Goal: Task Accomplishment & Management: Use online tool/utility

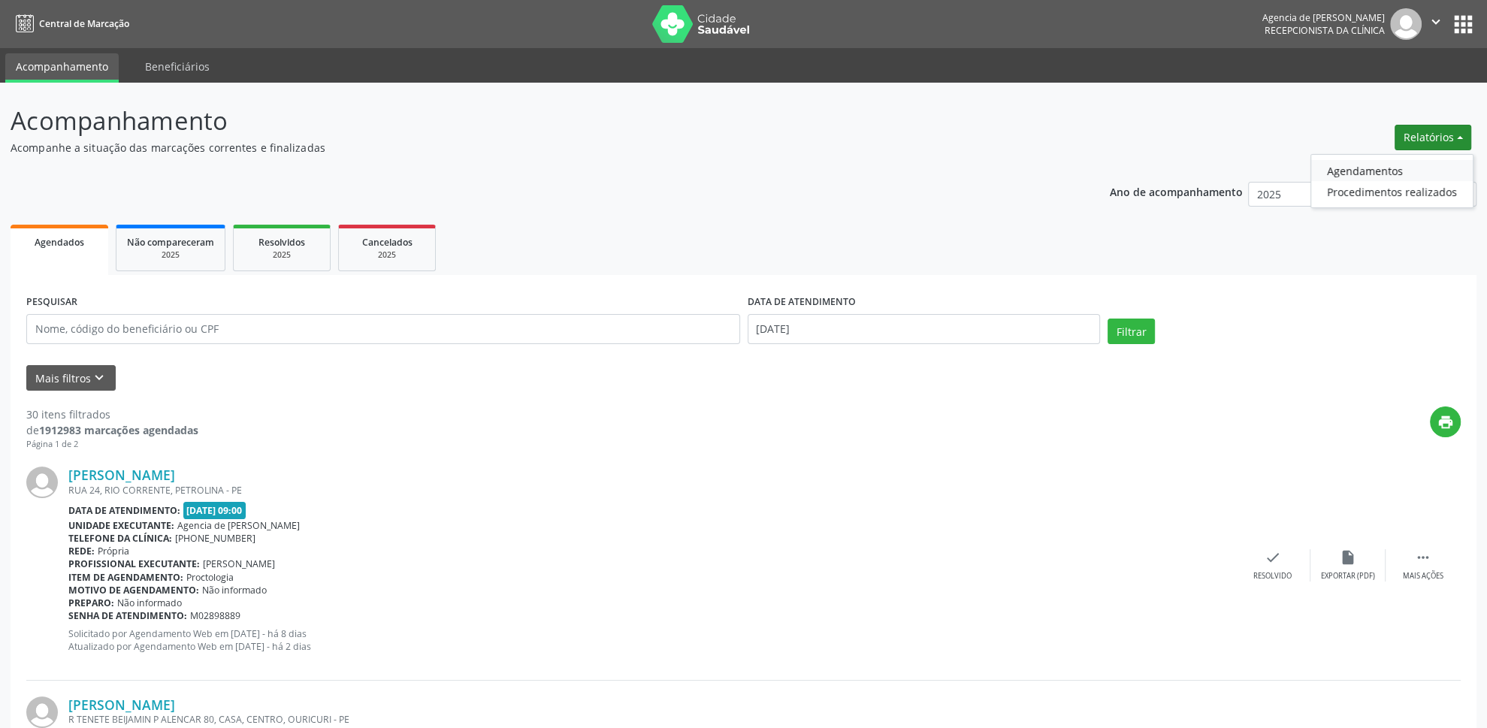
click at [1375, 168] on link "Agendamentos" at bounding box center [1393, 170] width 162 height 21
select select "8"
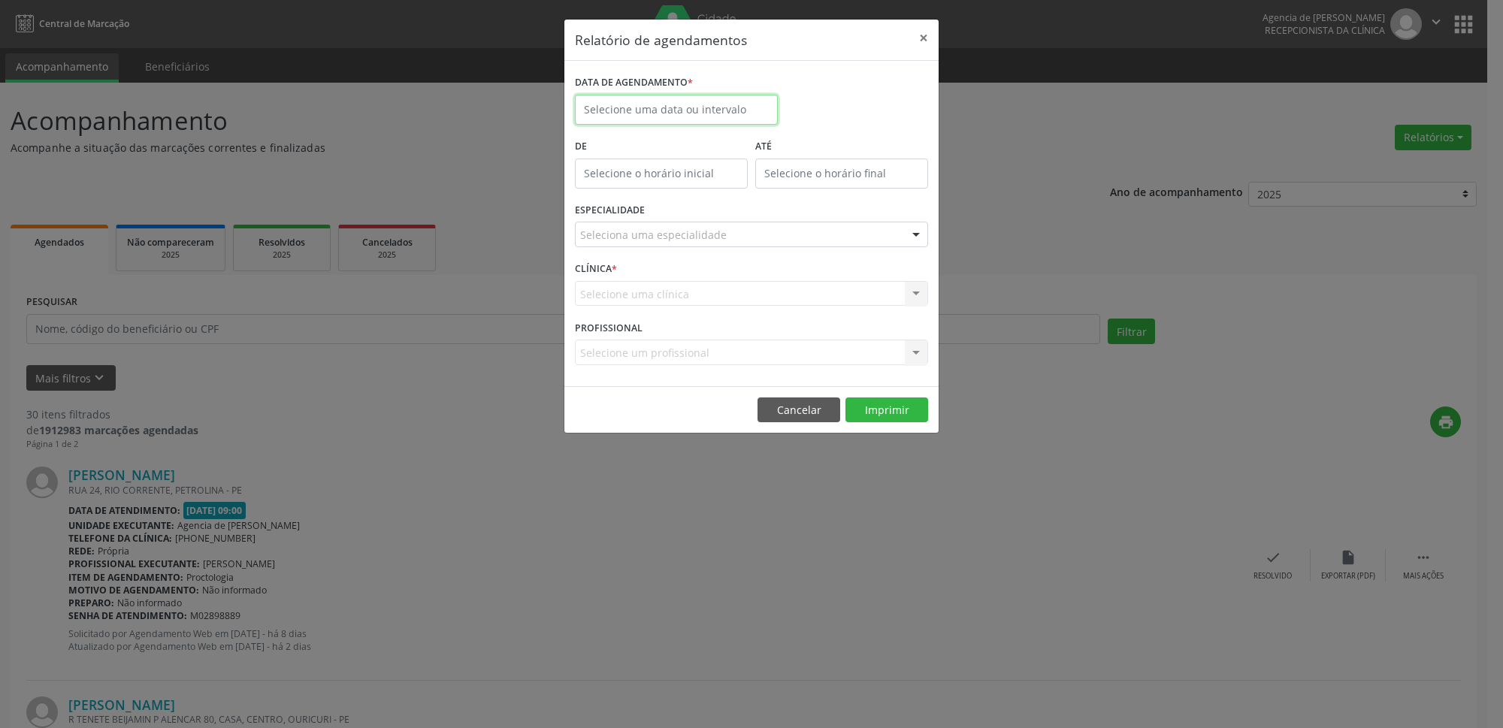
click at [746, 113] on input "text" at bounding box center [676, 110] width 203 height 30
click at [658, 191] on span "2" at bounding box center [657, 188] width 29 height 29
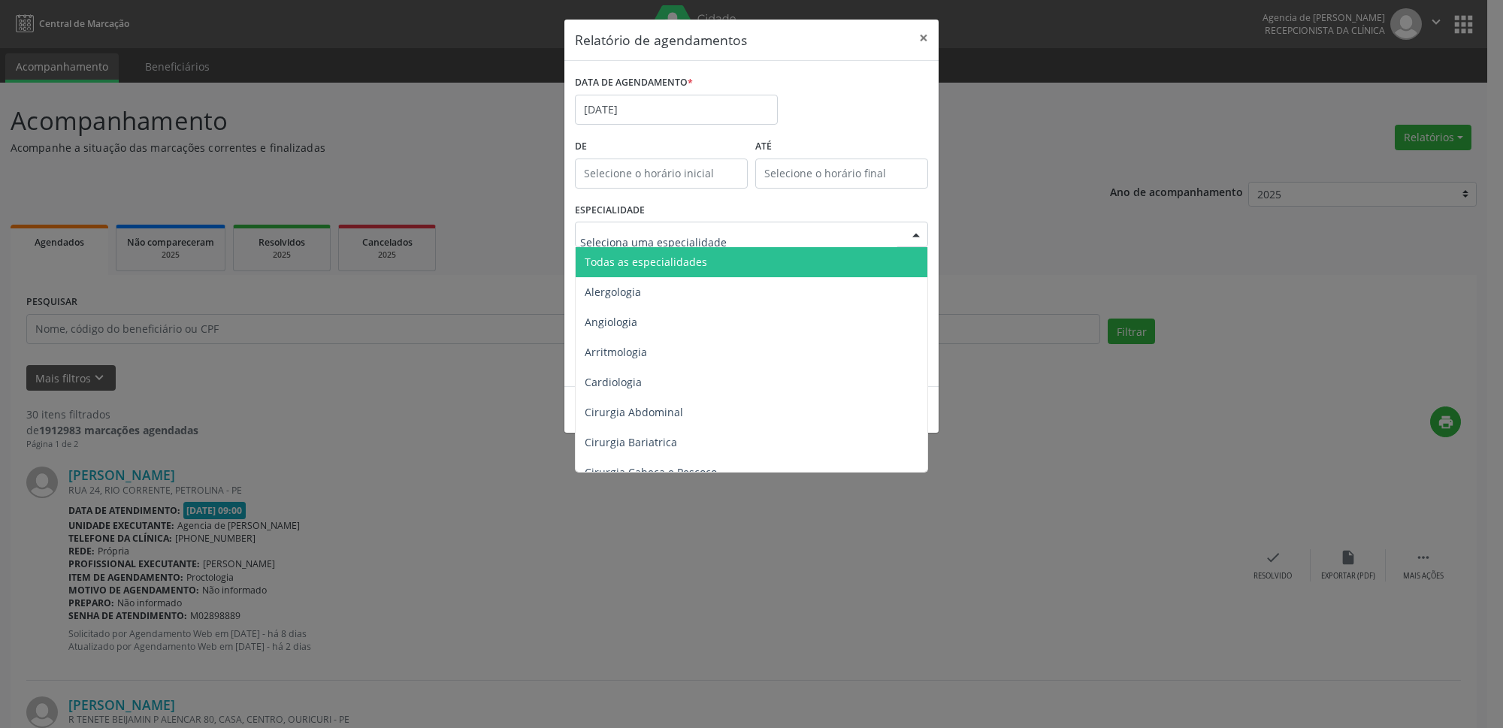
click at [673, 259] on span "Todas as especialidades" at bounding box center [646, 262] width 123 height 14
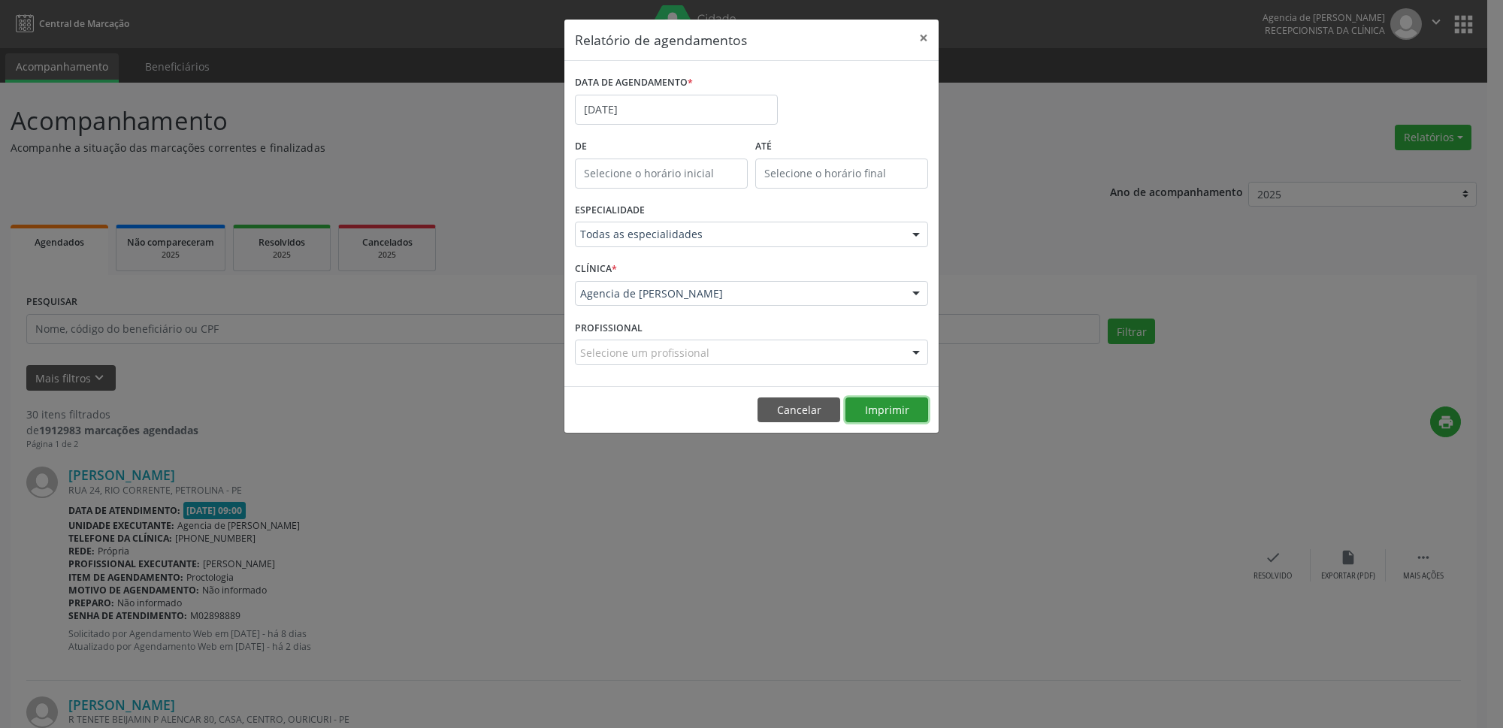
click at [891, 416] on button "Imprimir" at bounding box center [887, 411] width 83 height 26
click at [928, 40] on button "×" at bounding box center [924, 38] width 30 height 37
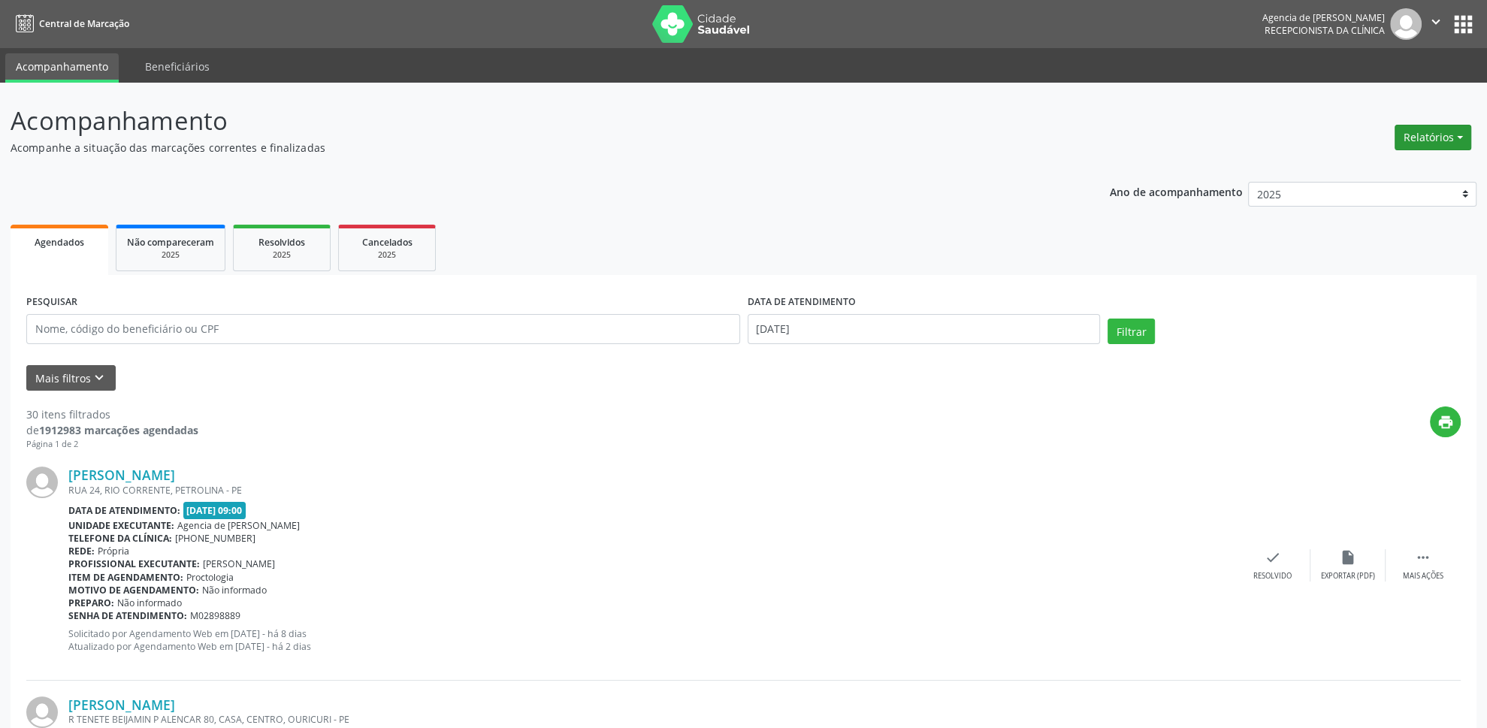
click at [1418, 147] on button "Relatórios" at bounding box center [1433, 138] width 77 height 26
click at [1401, 173] on link "Agendamentos" at bounding box center [1393, 170] width 162 height 21
select select "8"
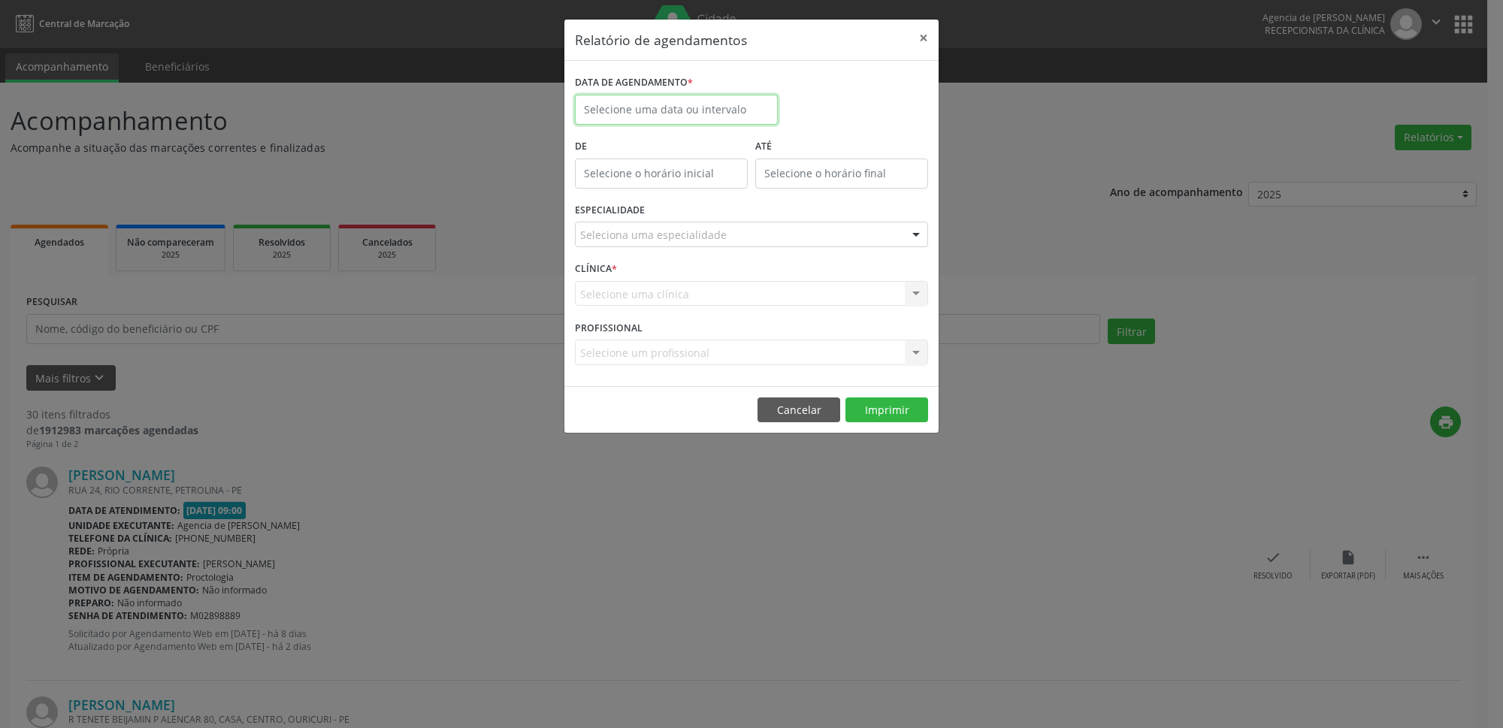
click at [702, 111] on input "text" at bounding box center [676, 110] width 203 height 30
click at [752, 279] on span "26" at bounding box center [757, 278] width 29 height 29
type input "[DATE]"
click at [752, 279] on div "CLÍNICA * Selecione uma clínica Agencia de [PERSON_NAME] resultado encontrado p…" at bounding box center [751, 287] width 361 height 59
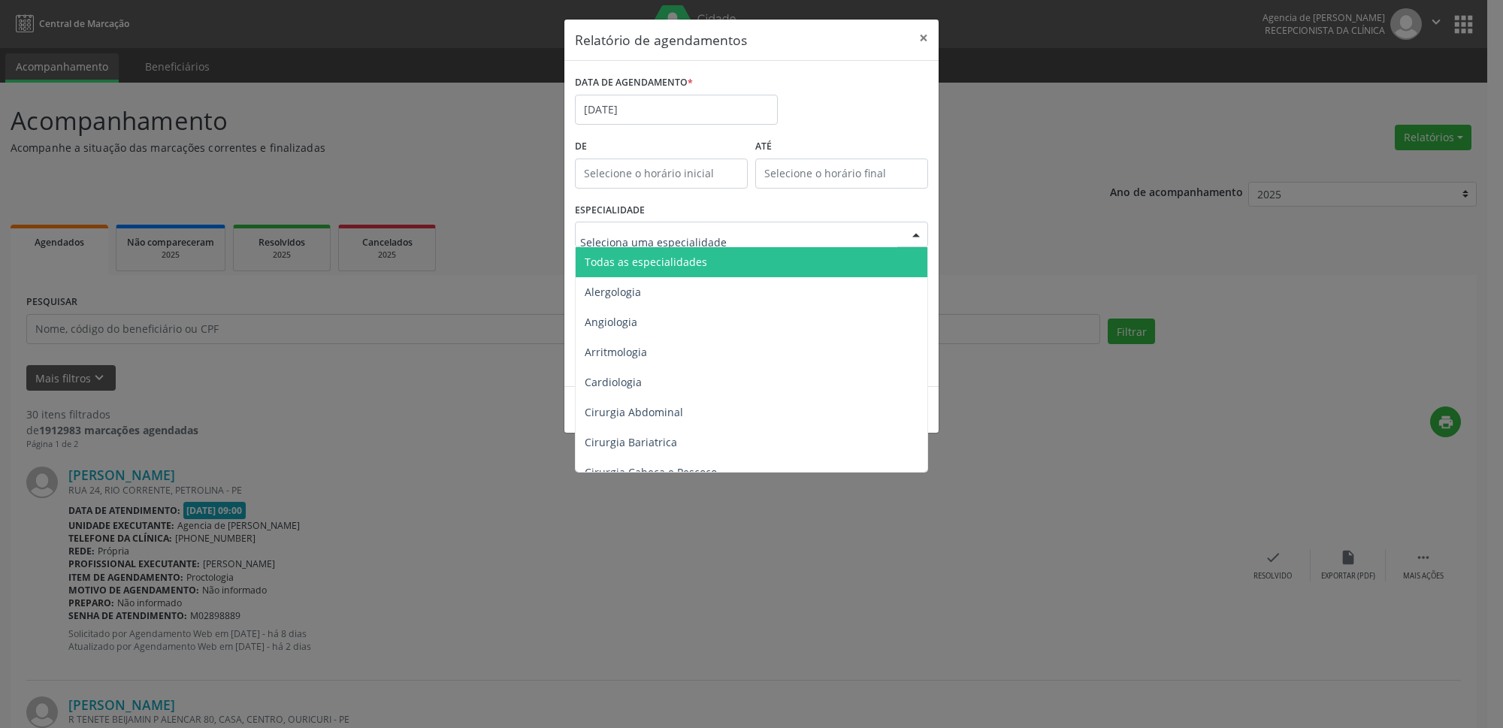
click at [722, 228] on div at bounding box center [751, 235] width 353 height 26
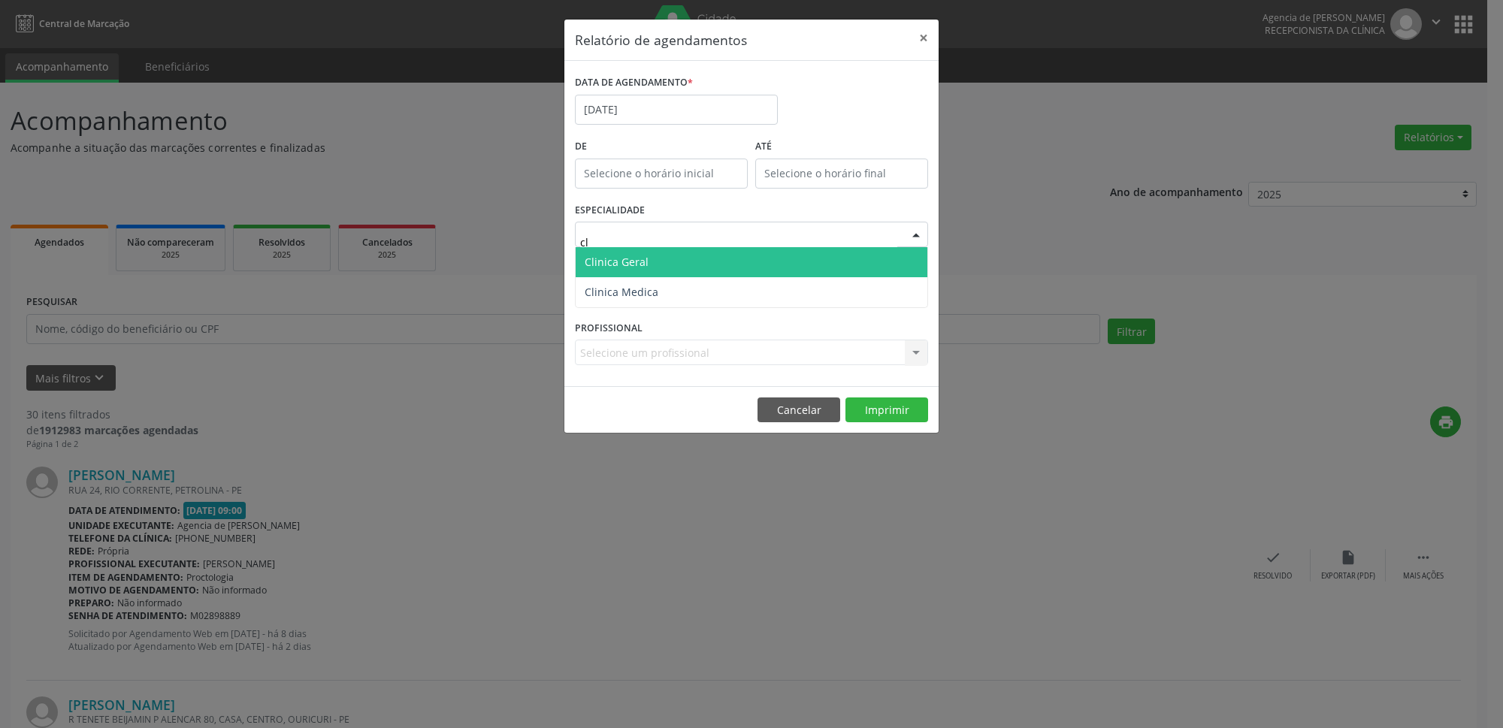
type input "cli"
click at [752, 273] on span "Clinica Geral" at bounding box center [752, 262] width 352 height 30
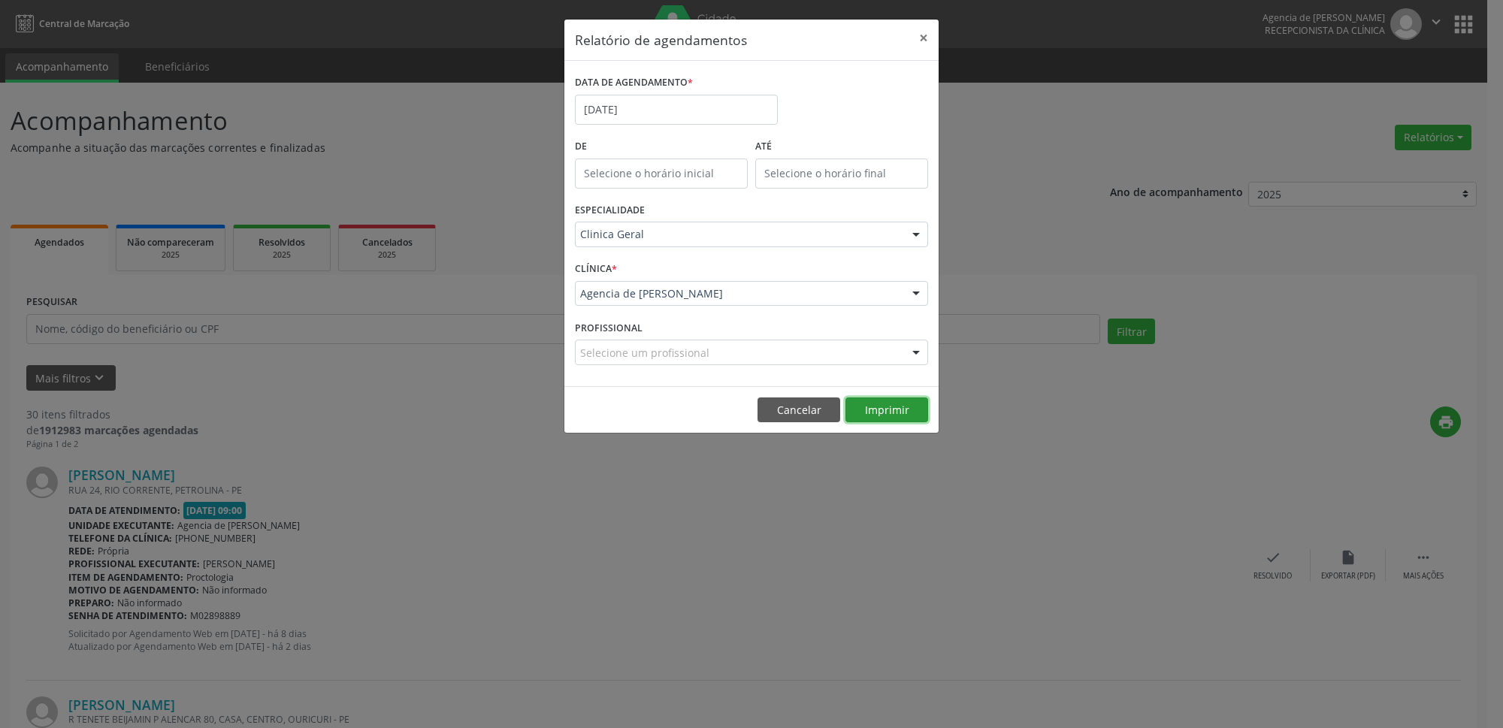
click at [876, 419] on button "Imprimir" at bounding box center [887, 411] width 83 height 26
click at [734, 104] on input "[DATE]" at bounding box center [676, 110] width 203 height 30
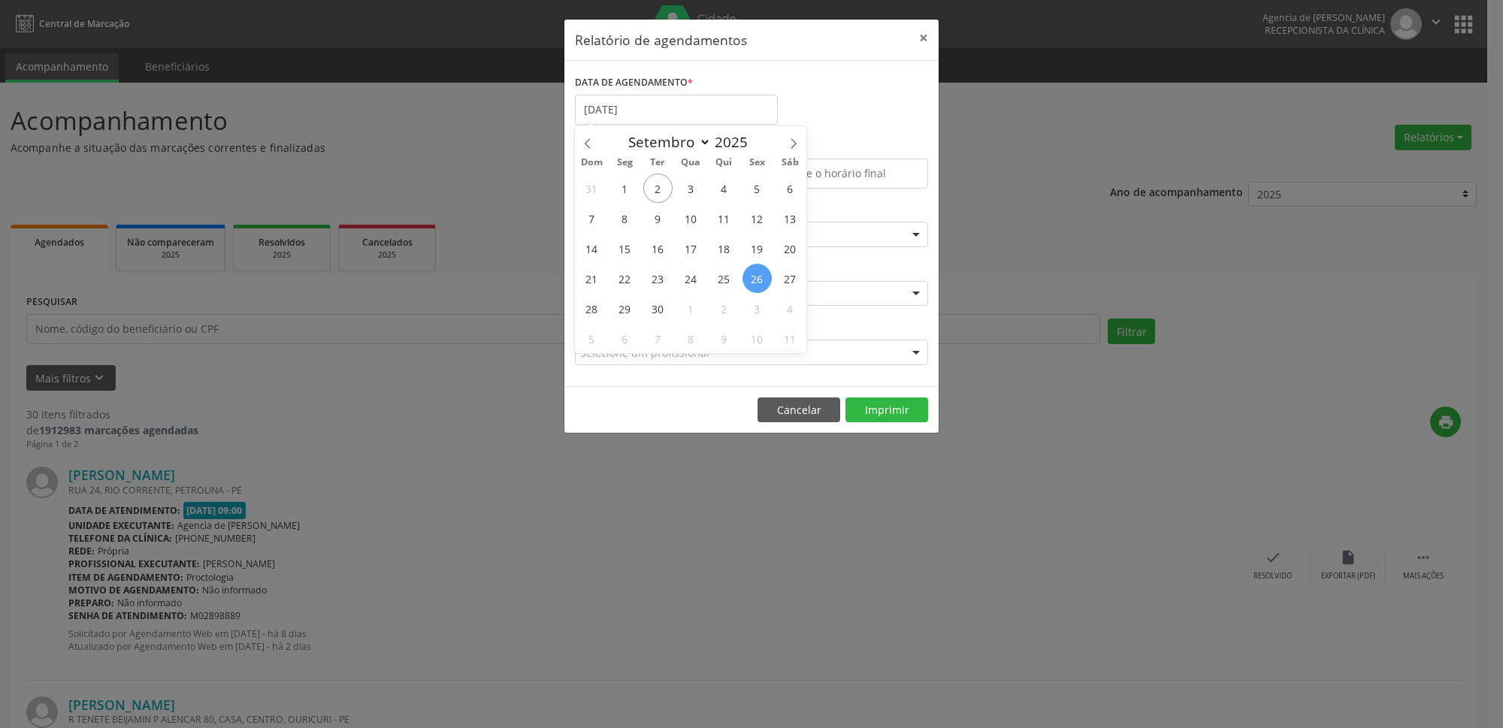
click at [876, 98] on div "DATA DE AGENDAMENTO * [DATE]" at bounding box center [751, 103] width 361 height 64
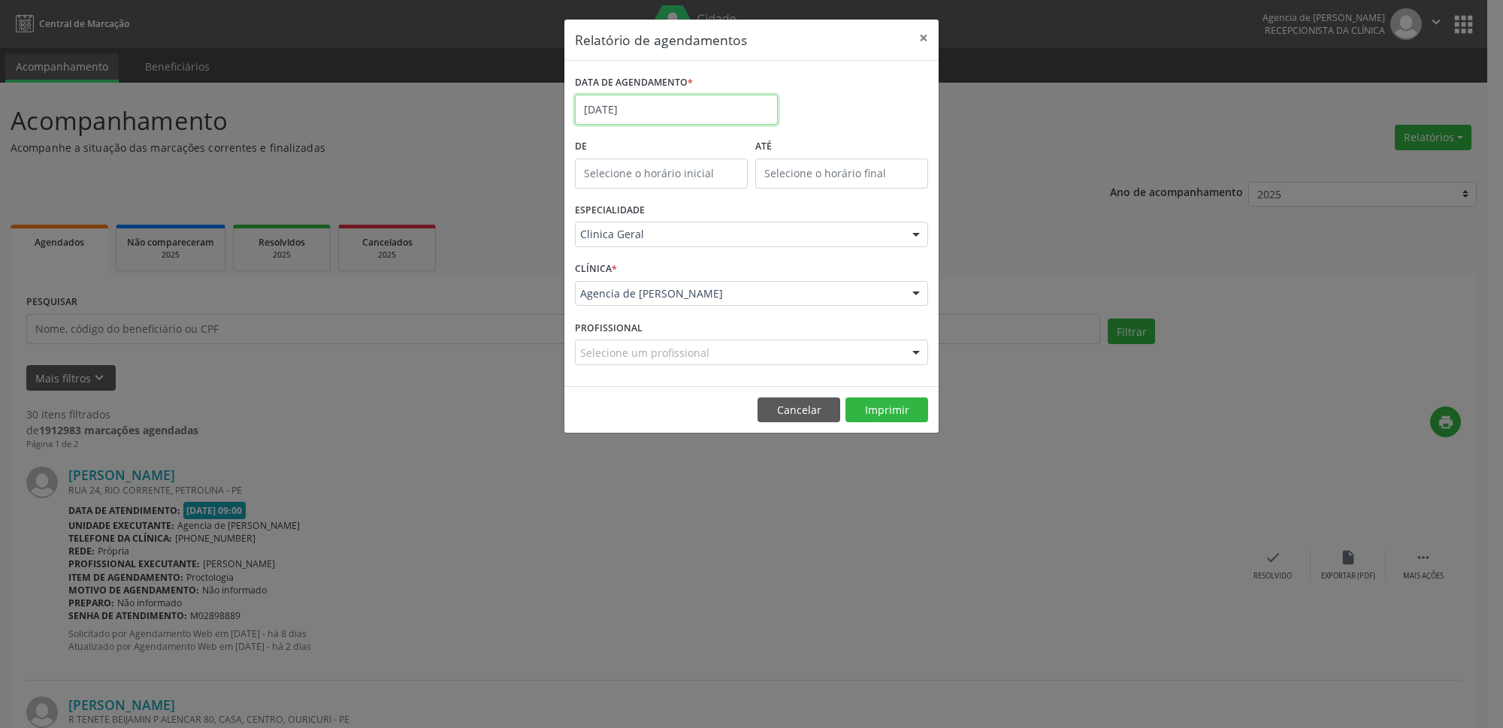
click at [691, 109] on input "[DATE]" at bounding box center [676, 110] width 203 height 30
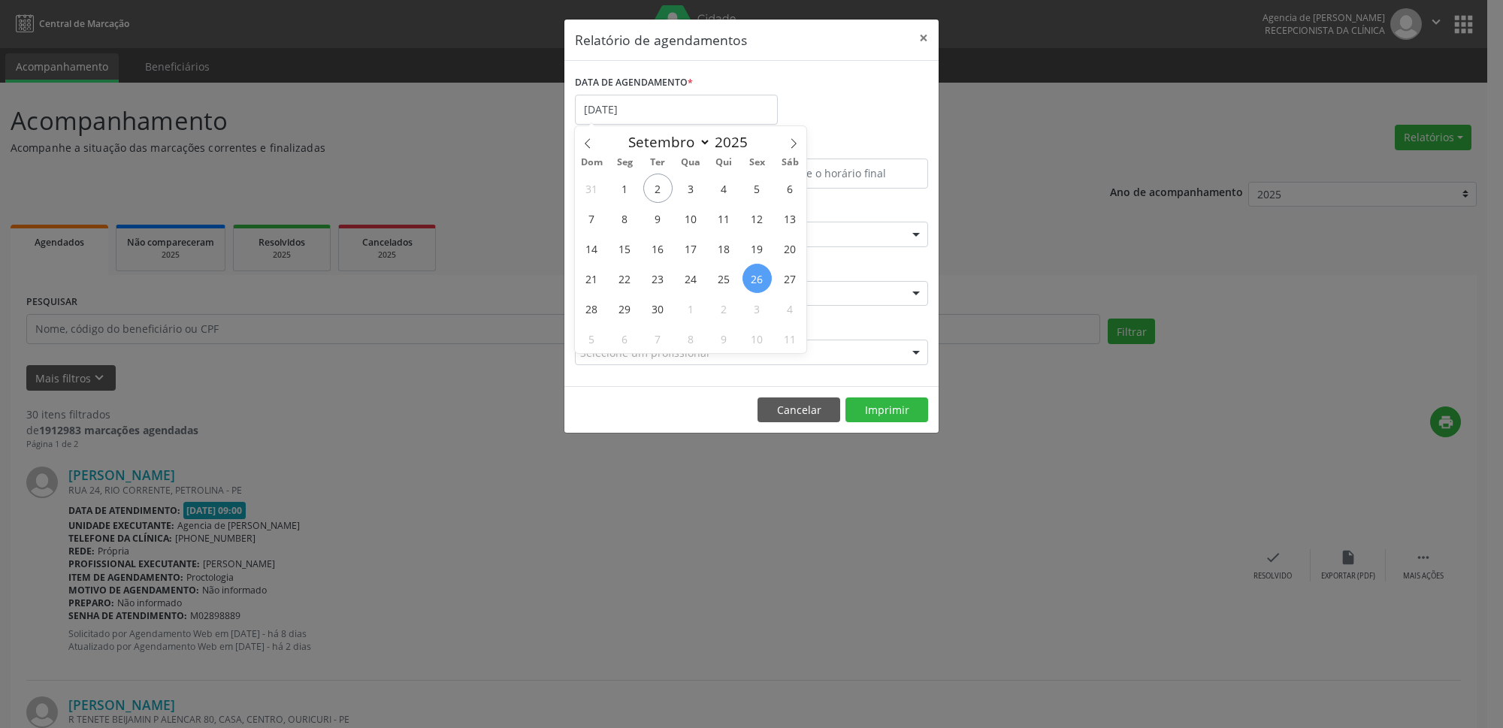
click at [762, 280] on span "26" at bounding box center [757, 278] width 29 height 29
type input "[DATE]"
click at [762, 280] on span "26" at bounding box center [757, 278] width 29 height 29
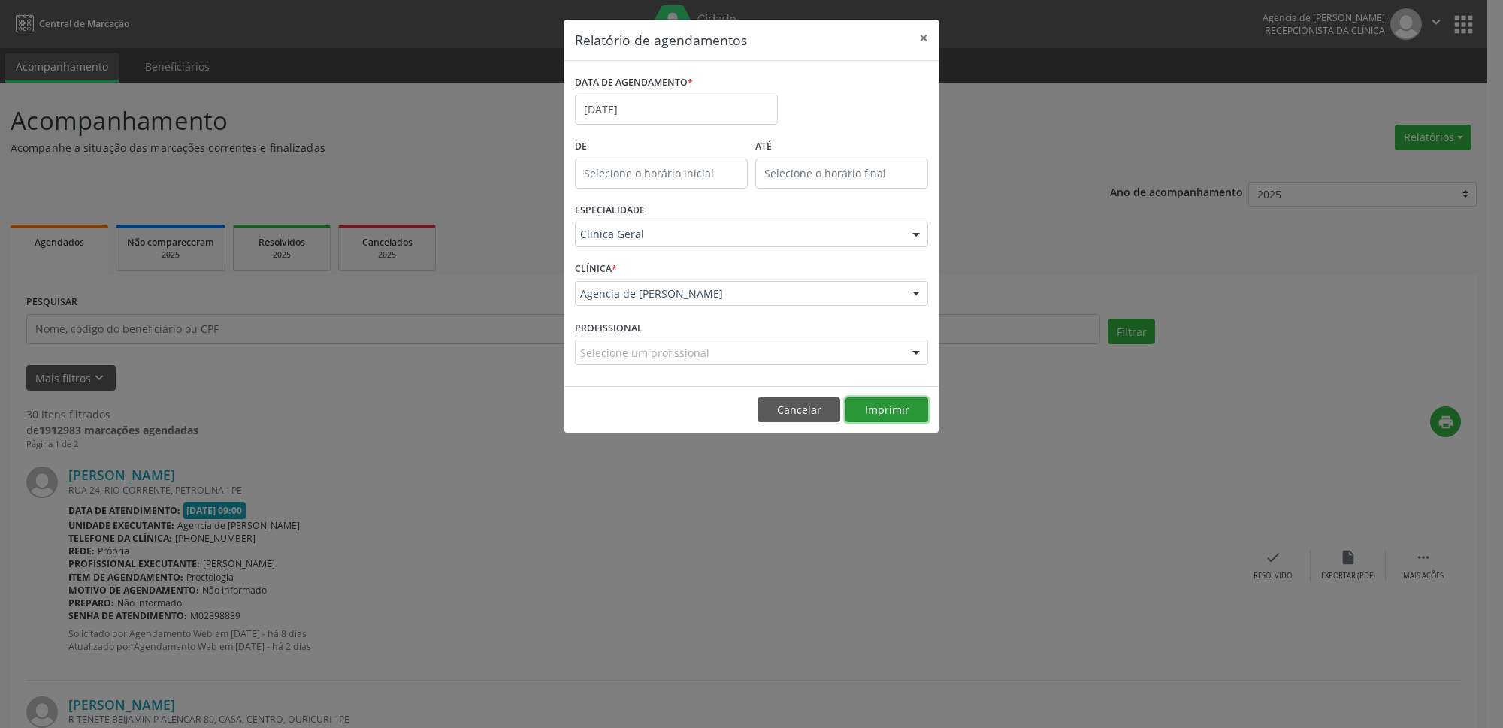
click at [873, 416] on button "Imprimir" at bounding box center [887, 411] width 83 height 26
click at [695, 98] on input "[DATE]" at bounding box center [676, 110] width 203 height 30
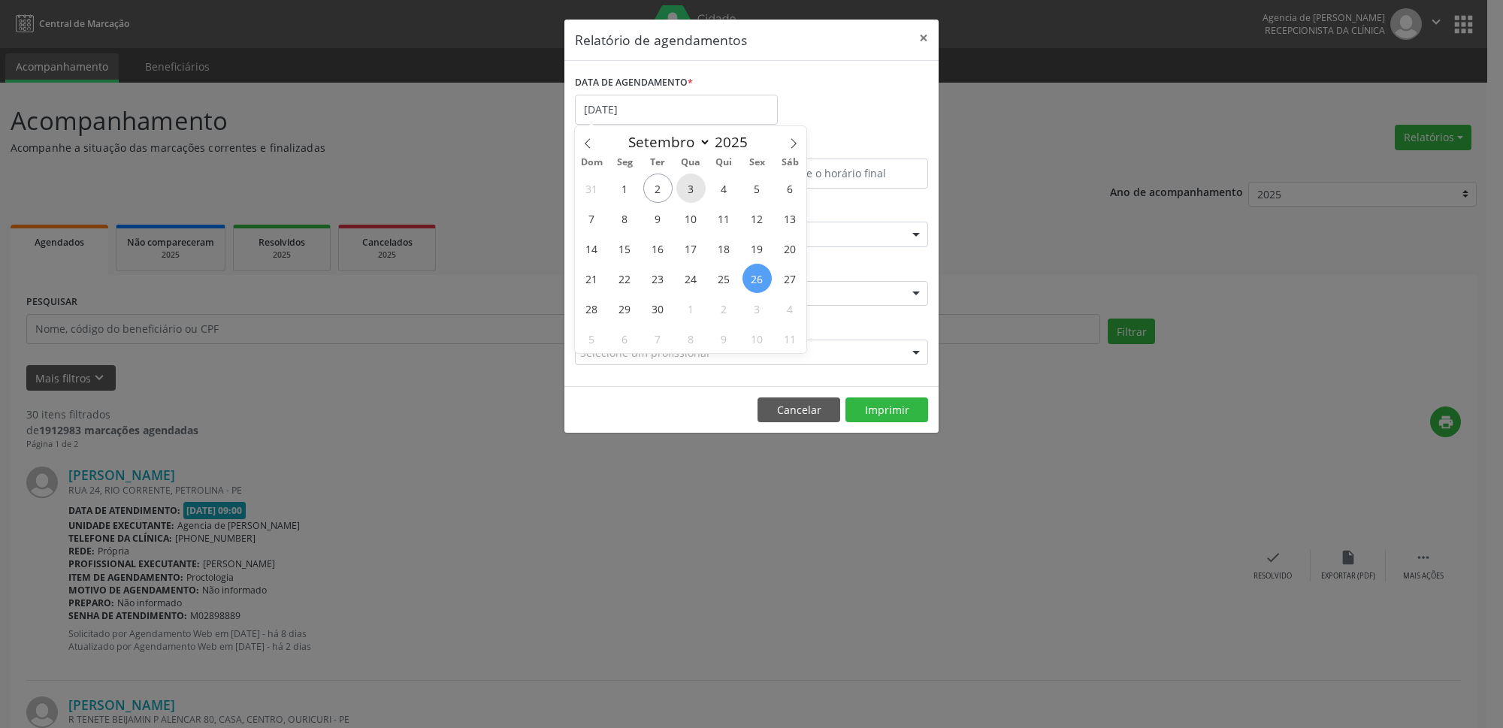
click at [694, 194] on span "3" at bounding box center [690, 188] width 29 height 29
type input "[DATE]"
click at [694, 194] on span "3" at bounding box center [690, 188] width 29 height 29
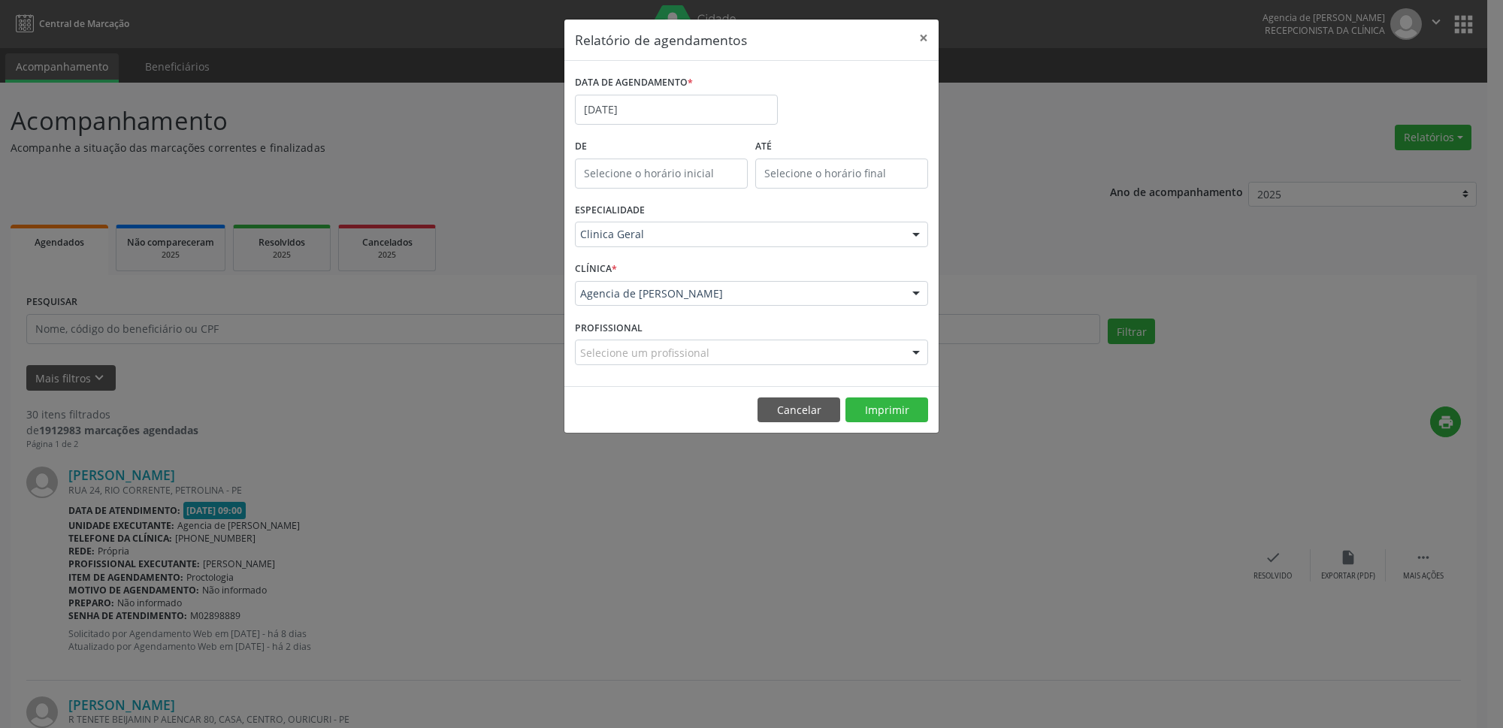
click at [701, 225] on div "Clinica Geral" at bounding box center [751, 235] width 353 height 26
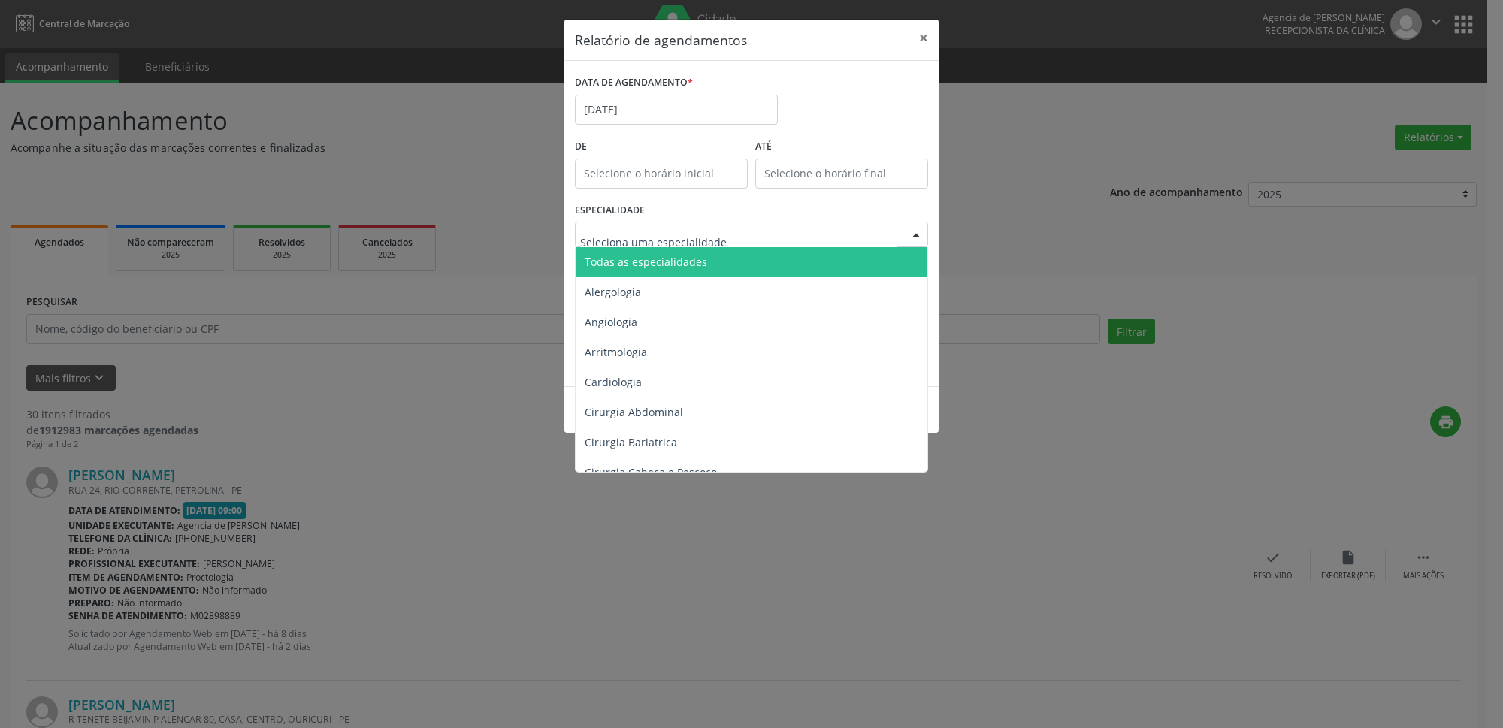
click at [694, 253] on span "Todas as especialidades" at bounding box center [753, 262] width 354 height 30
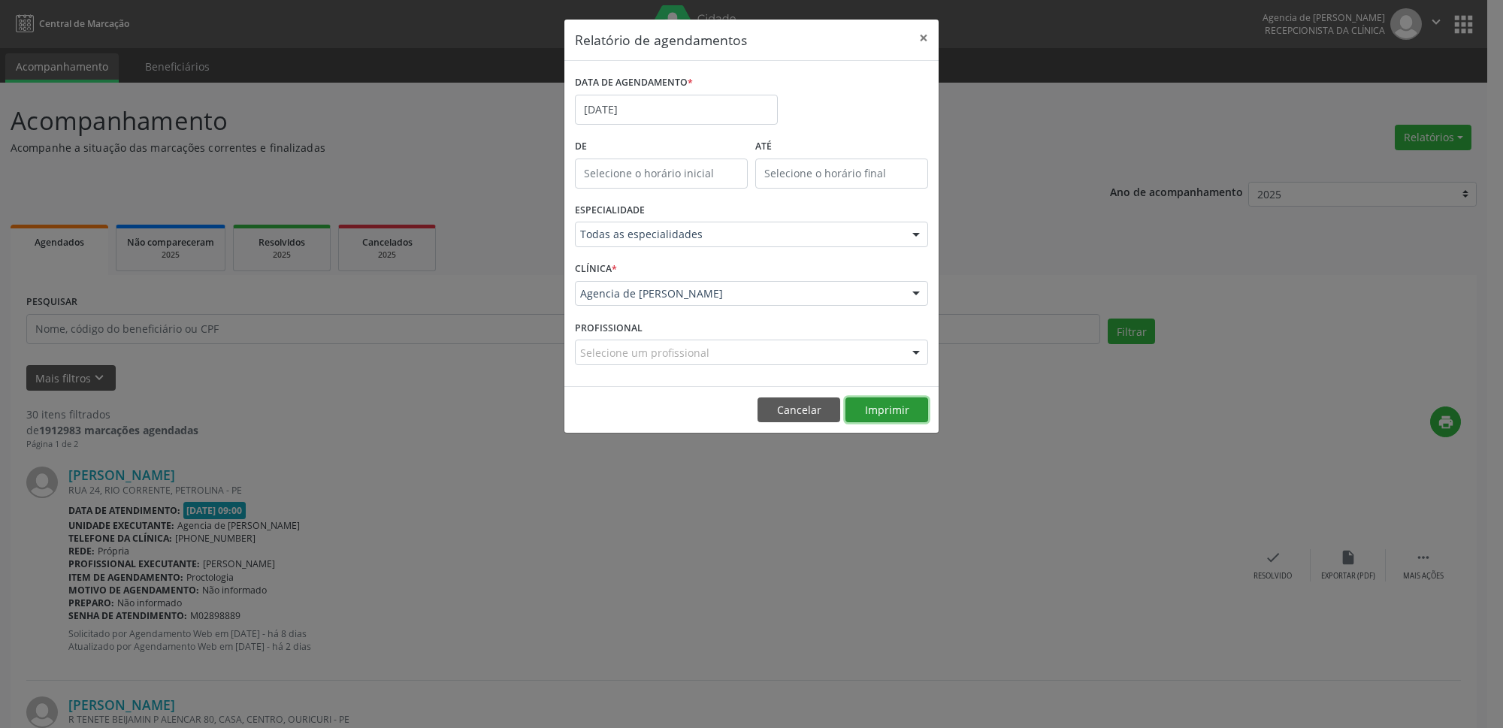
click at [890, 413] on button "Imprimir" at bounding box center [887, 411] width 83 height 26
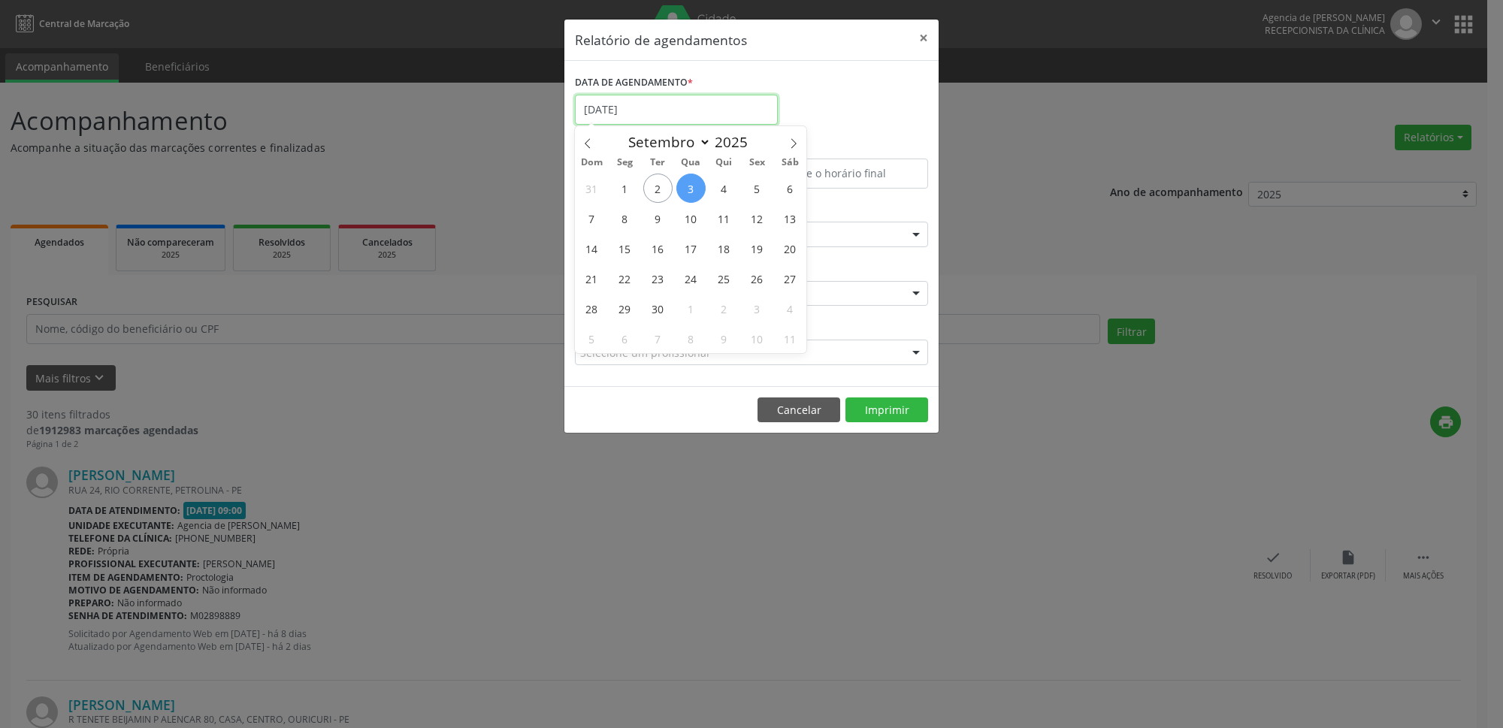
click at [735, 104] on input "[DATE]" at bounding box center [676, 110] width 203 height 30
click at [726, 198] on span "4" at bounding box center [724, 188] width 29 height 29
type input "[DATE]"
click at [726, 198] on span "4" at bounding box center [724, 188] width 29 height 29
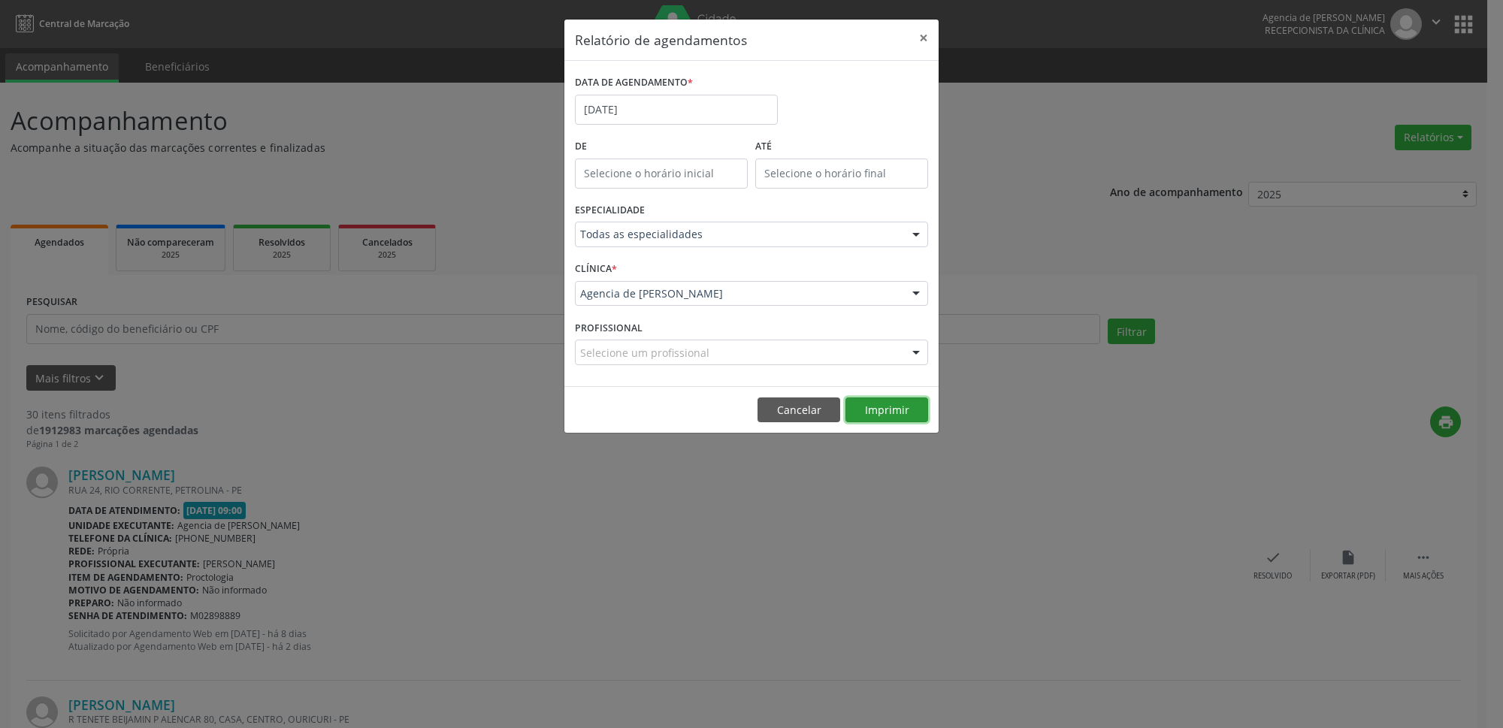
click at [914, 404] on button "Imprimir" at bounding box center [887, 411] width 83 height 26
click at [924, 42] on button "×" at bounding box center [924, 38] width 30 height 37
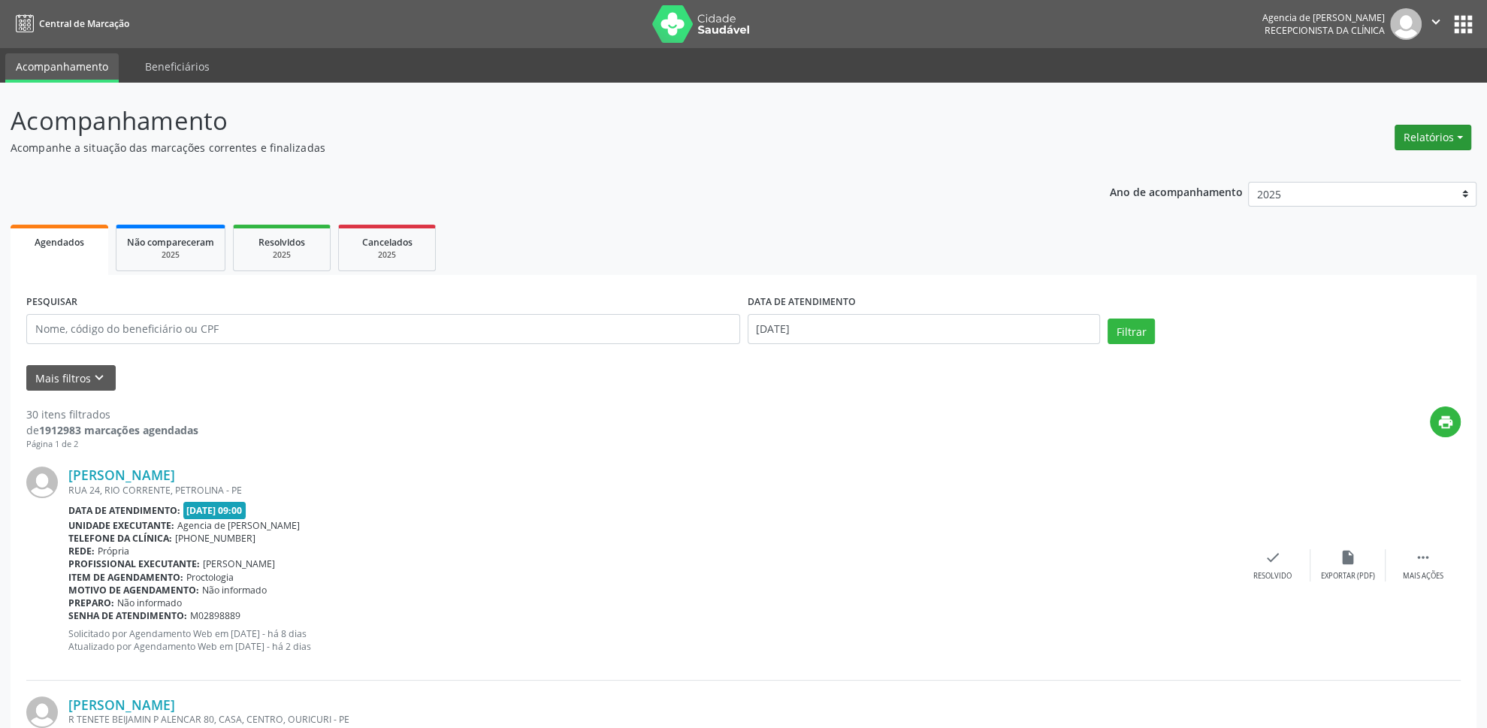
click at [1445, 147] on button "Relatórios" at bounding box center [1433, 138] width 77 height 26
click at [1338, 168] on link "Agendamentos" at bounding box center [1393, 170] width 162 height 21
select select "8"
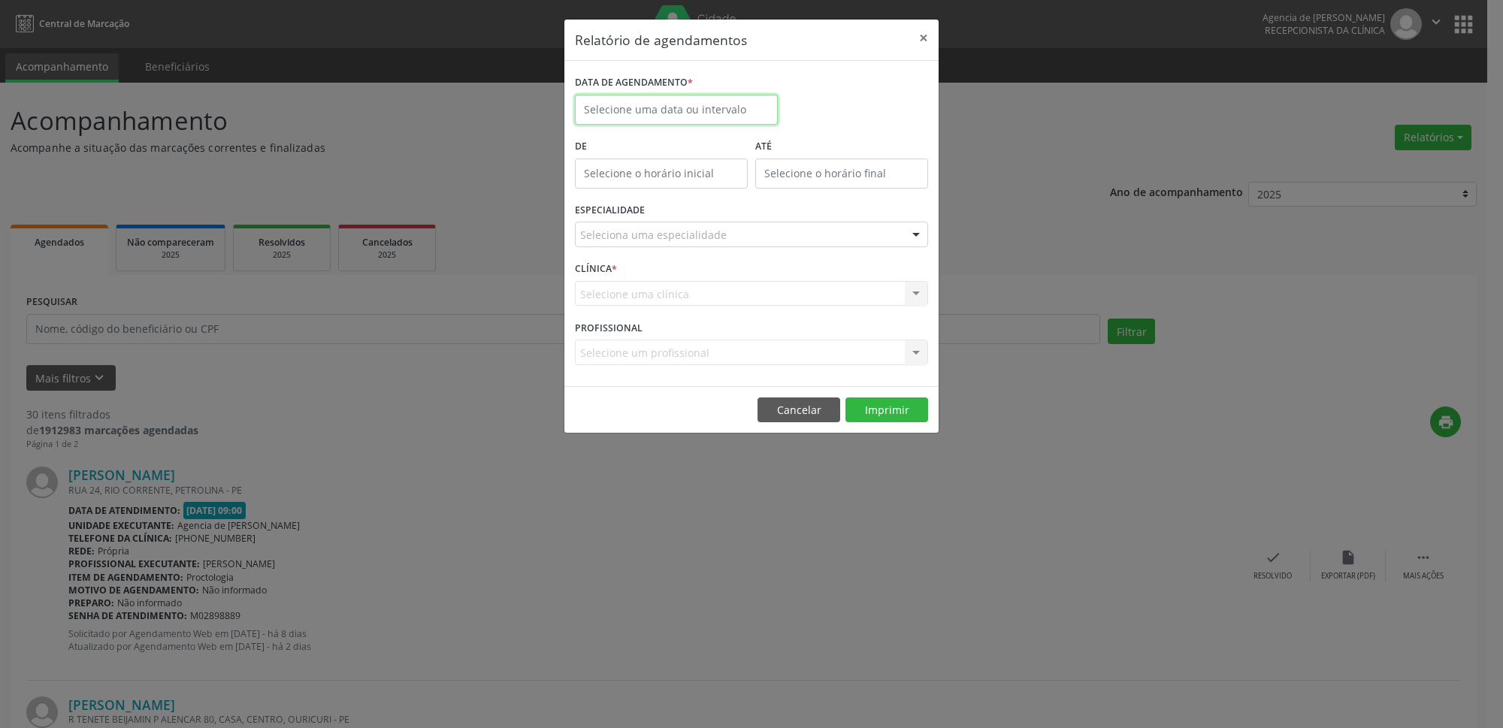
click at [690, 97] on input "text" at bounding box center [676, 110] width 203 height 30
click at [752, 184] on span "5" at bounding box center [757, 188] width 29 height 29
type input "05/09/2025"
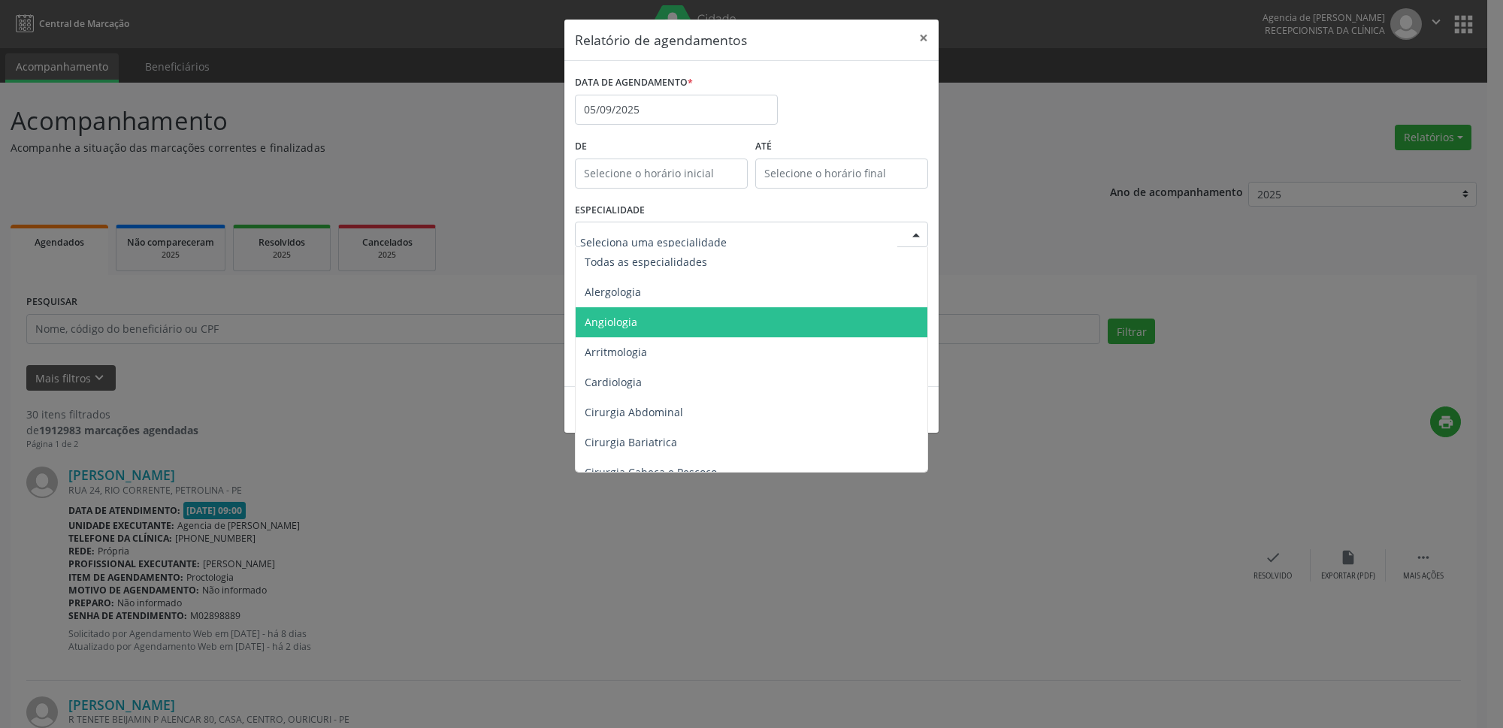
click at [718, 313] on span "Angiologia" at bounding box center [753, 322] width 354 height 30
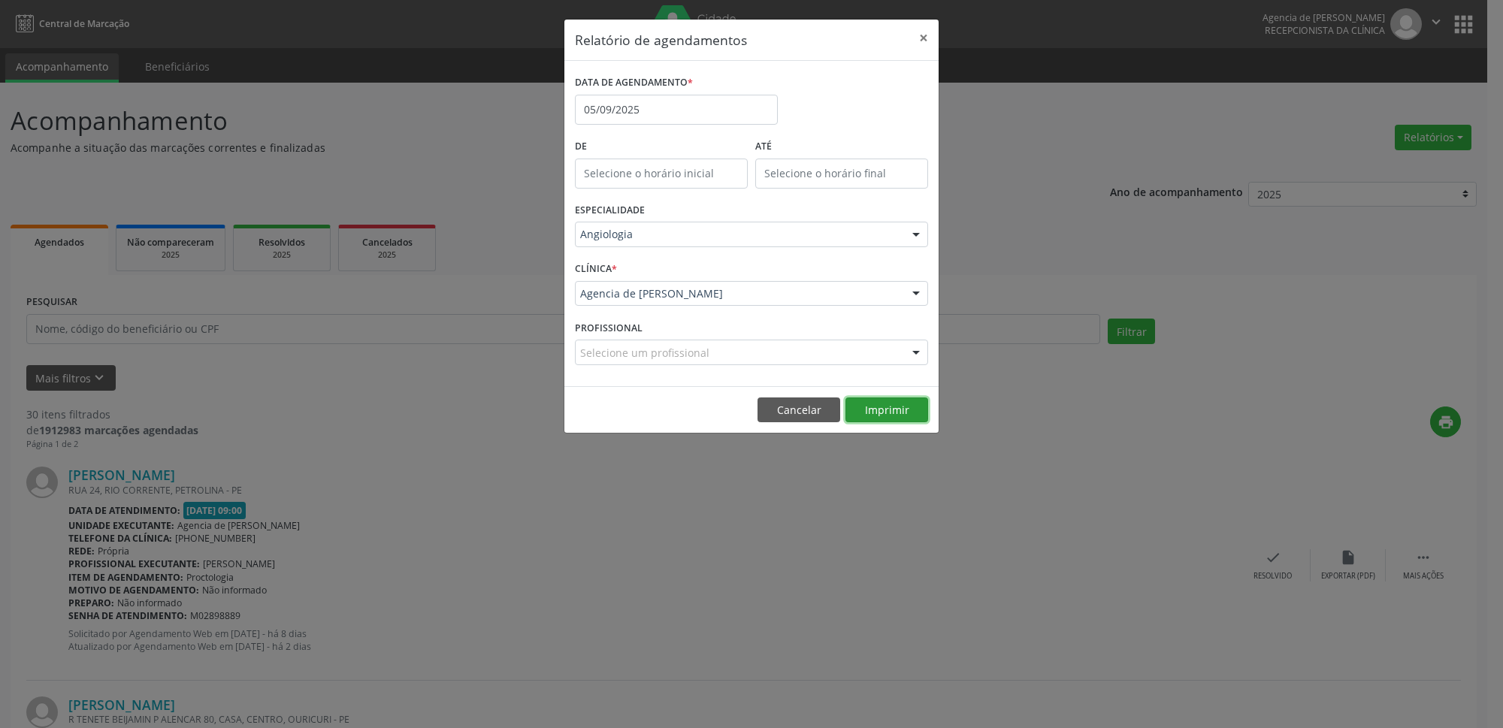
click at [880, 404] on button "Imprimir" at bounding box center [887, 411] width 83 height 26
